Goal: Task Accomplishment & Management: Use online tool/utility

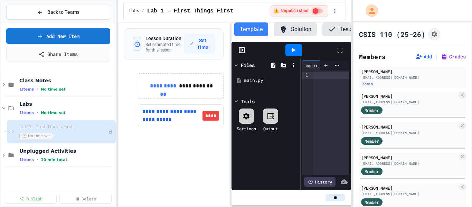
click at [339, 53] on icon at bounding box center [340, 50] width 5 height 5
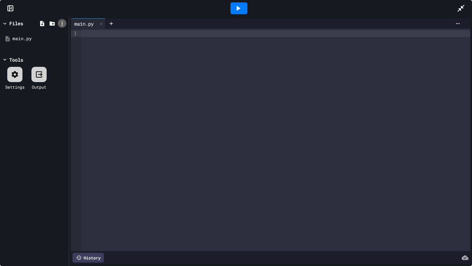
click at [62, 20] on icon at bounding box center [62, 23] width 6 height 6
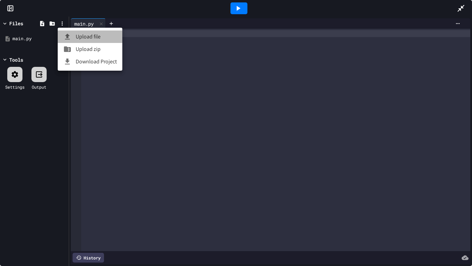
click at [72, 36] on div at bounding box center [69, 37] width 12 height 8
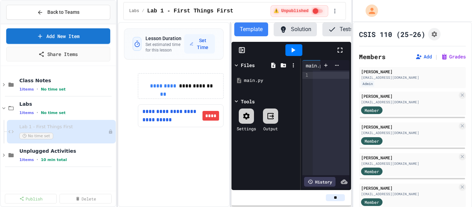
click at [341, 54] on icon at bounding box center [340, 50] width 8 height 8
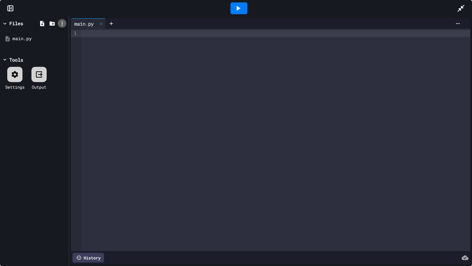
click at [64, 24] on icon at bounding box center [62, 23] width 6 height 6
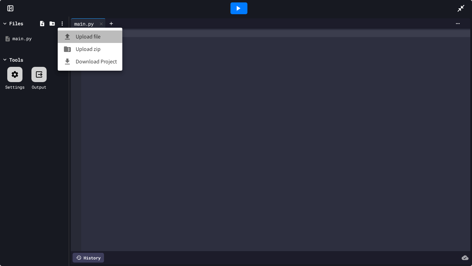
click at [66, 40] on icon at bounding box center [67, 37] width 8 height 8
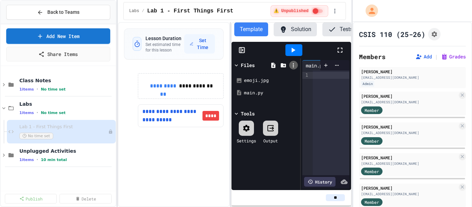
click at [291, 68] on icon at bounding box center [294, 65] width 6 height 6
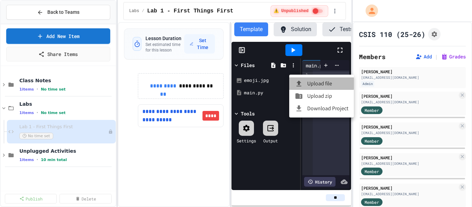
click at [295, 83] on icon at bounding box center [299, 84] width 8 height 8
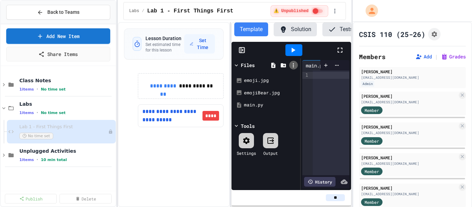
click at [294, 68] on icon at bounding box center [294, 65] width 6 height 6
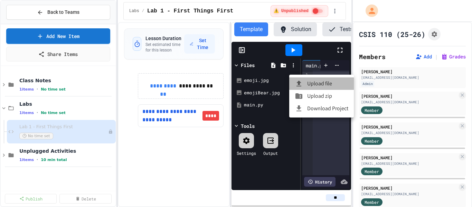
click at [302, 79] on li "Upload file" at bounding box center [322, 83] width 65 height 12
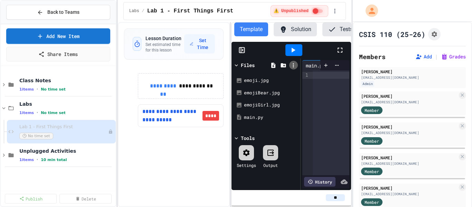
click at [293, 68] on icon at bounding box center [294, 65] width 6 height 6
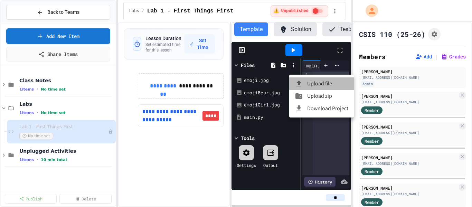
click at [299, 84] on icon at bounding box center [299, 84] width 5 height 6
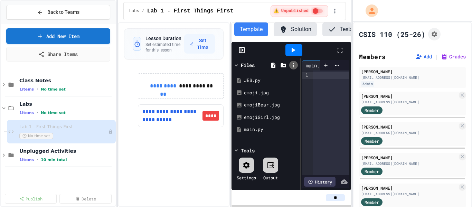
click at [294, 67] on icon at bounding box center [293, 65] width 1 height 4
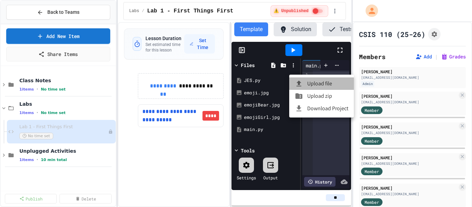
click at [300, 81] on icon at bounding box center [299, 84] width 8 height 8
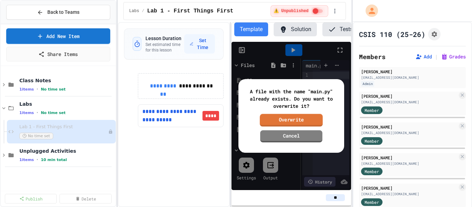
click at [277, 123] on link "Overwrite" at bounding box center [291, 120] width 63 height 13
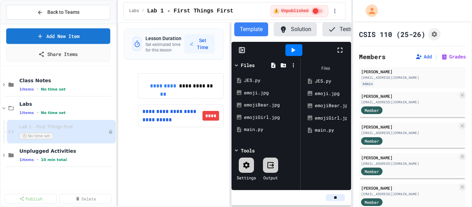
click at [338, 53] on icon at bounding box center [340, 50] width 5 height 5
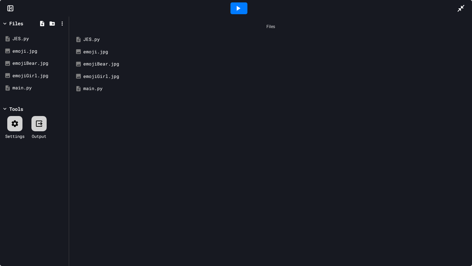
click at [6, 26] on icon at bounding box center [5, 23] width 6 height 6
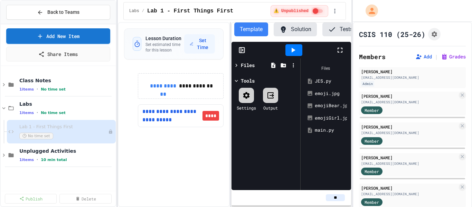
click at [340, 54] on icon at bounding box center [340, 50] width 8 height 8
click at [235, 68] on icon at bounding box center [236, 65] width 6 height 6
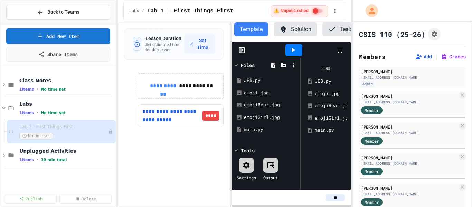
click at [338, 54] on icon at bounding box center [340, 50] width 8 height 8
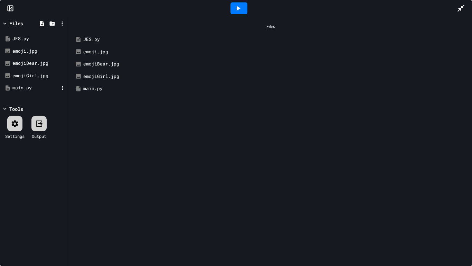
click at [24, 86] on div "main.py" at bounding box center [35, 87] width 46 height 7
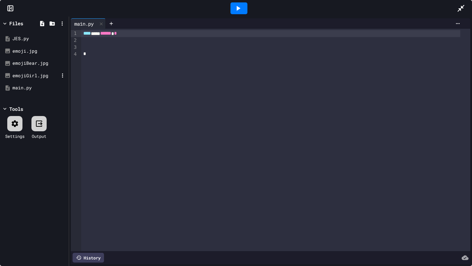
click at [17, 72] on div "emojiGirl.jpg" at bounding box center [35, 75] width 46 height 7
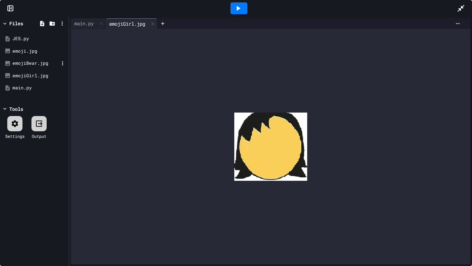
click at [27, 61] on div "emojiBear.jpg" at bounding box center [35, 63] width 46 height 7
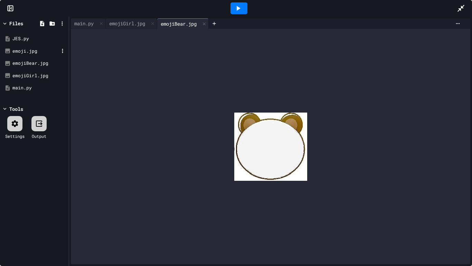
click at [27, 51] on div "emoji.jpg" at bounding box center [35, 51] width 46 height 7
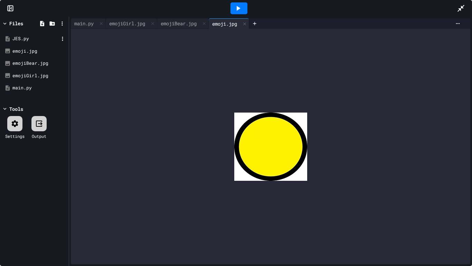
click at [25, 38] on div "JES.py" at bounding box center [35, 38] width 46 height 7
